Goal: Information Seeking & Learning: Check status

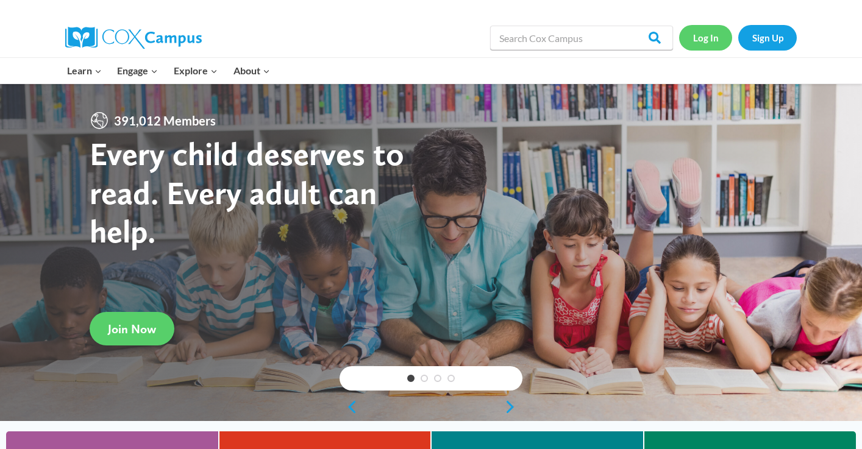
click at [699, 38] on link "Log In" at bounding box center [705, 37] width 53 height 25
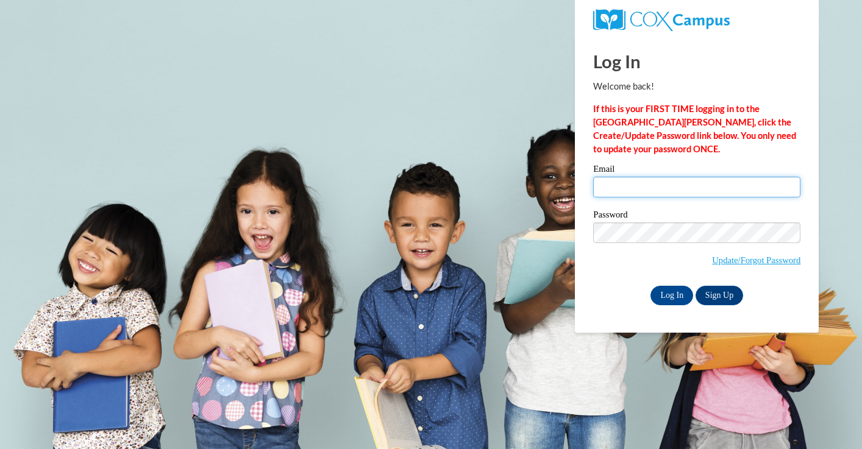
click at [695, 190] on input "Email" at bounding box center [696, 187] width 207 height 21
type input "fkennedy@mtsd.k12.wi.us"
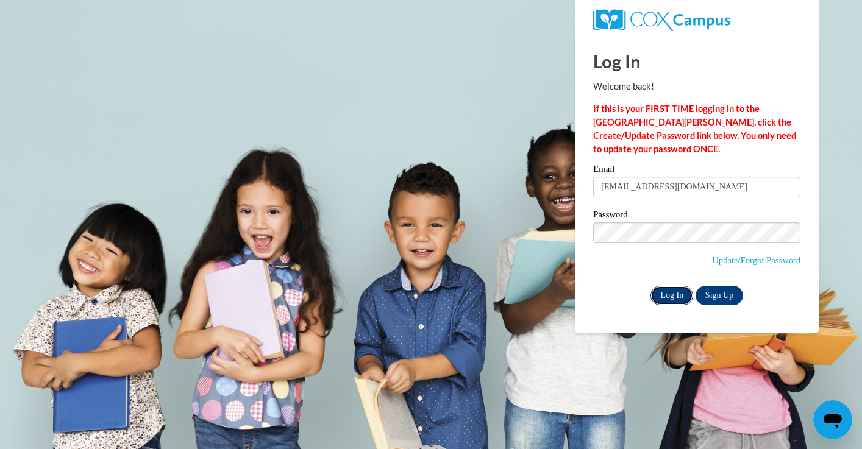
click at [684, 292] on input "Log In" at bounding box center [672, 296] width 43 height 20
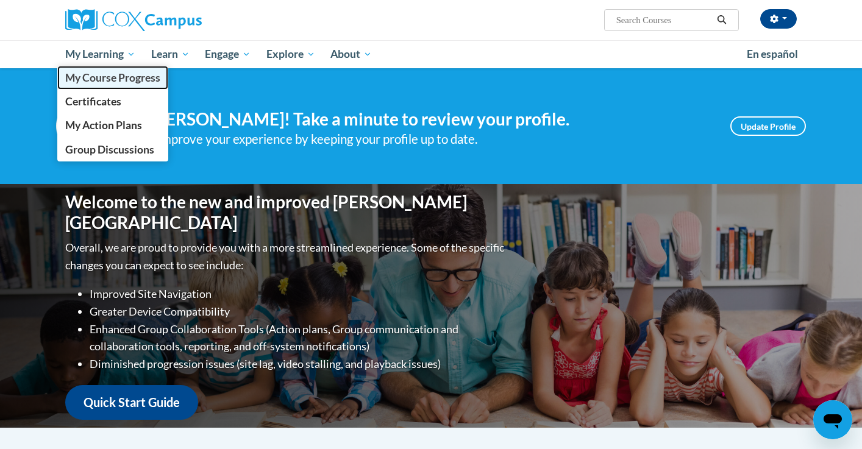
click at [124, 77] on span "My Course Progress" at bounding box center [112, 77] width 95 height 13
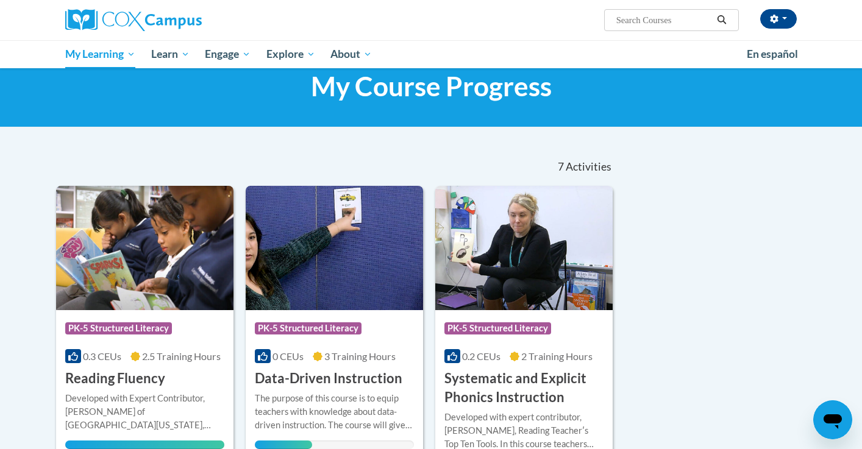
scroll to position [42, 0]
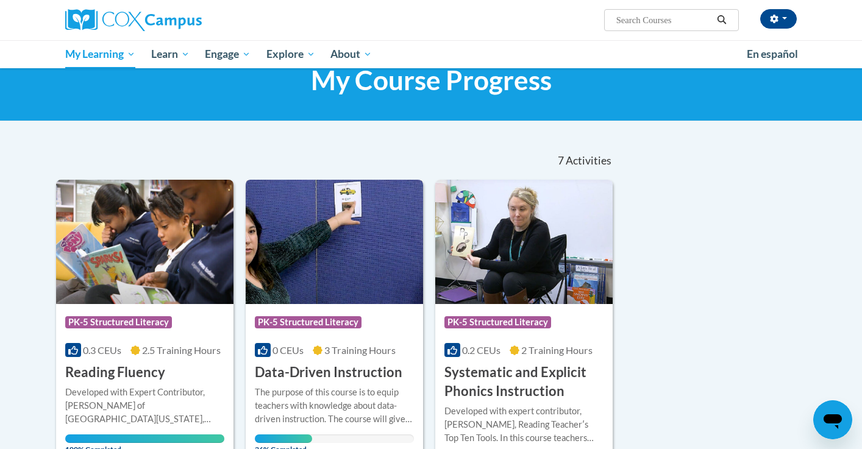
click at [321, 243] on img at bounding box center [334, 242] width 177 height 124
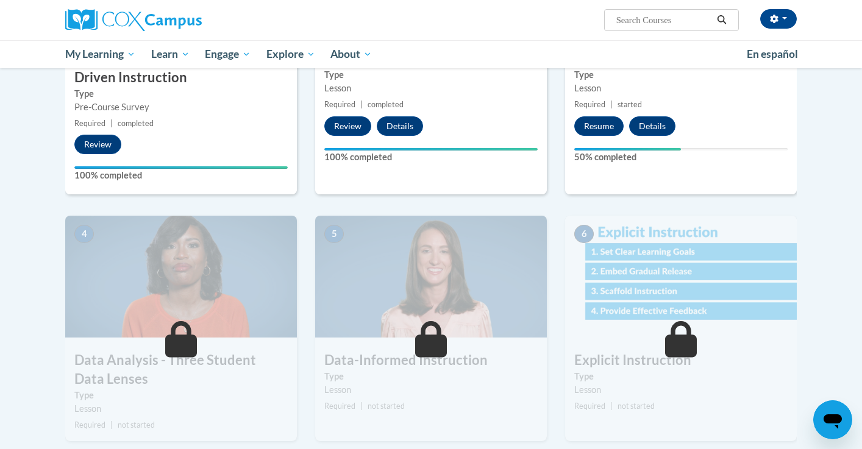
scroll to position [382, 0]
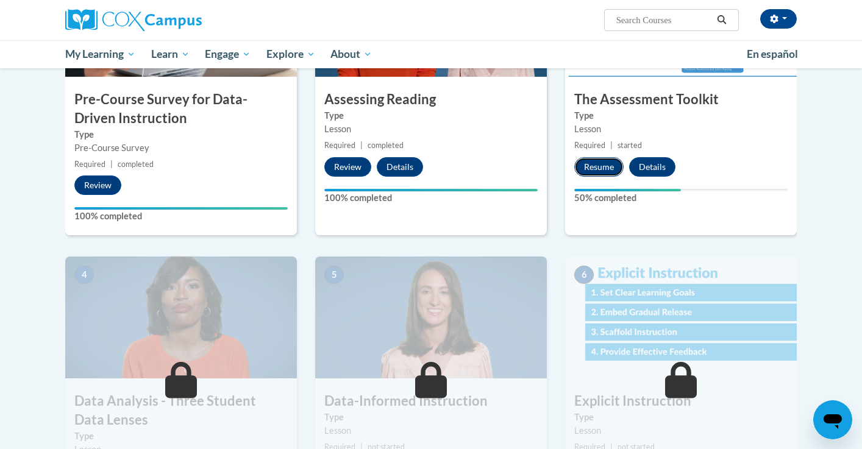
click at [597, 163] on button "Resume" at bounding box center [598, 167] width 49 height 20
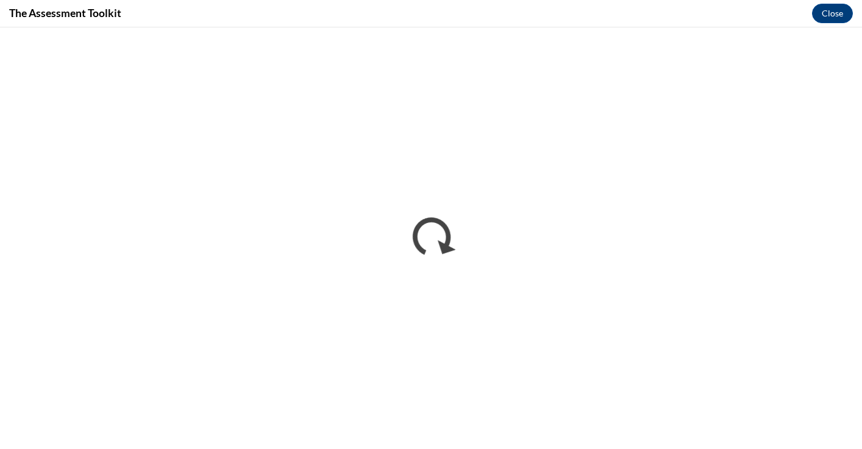
scroll to position [0, 0]
